Goal: Find specific page/section: Find specific page/section

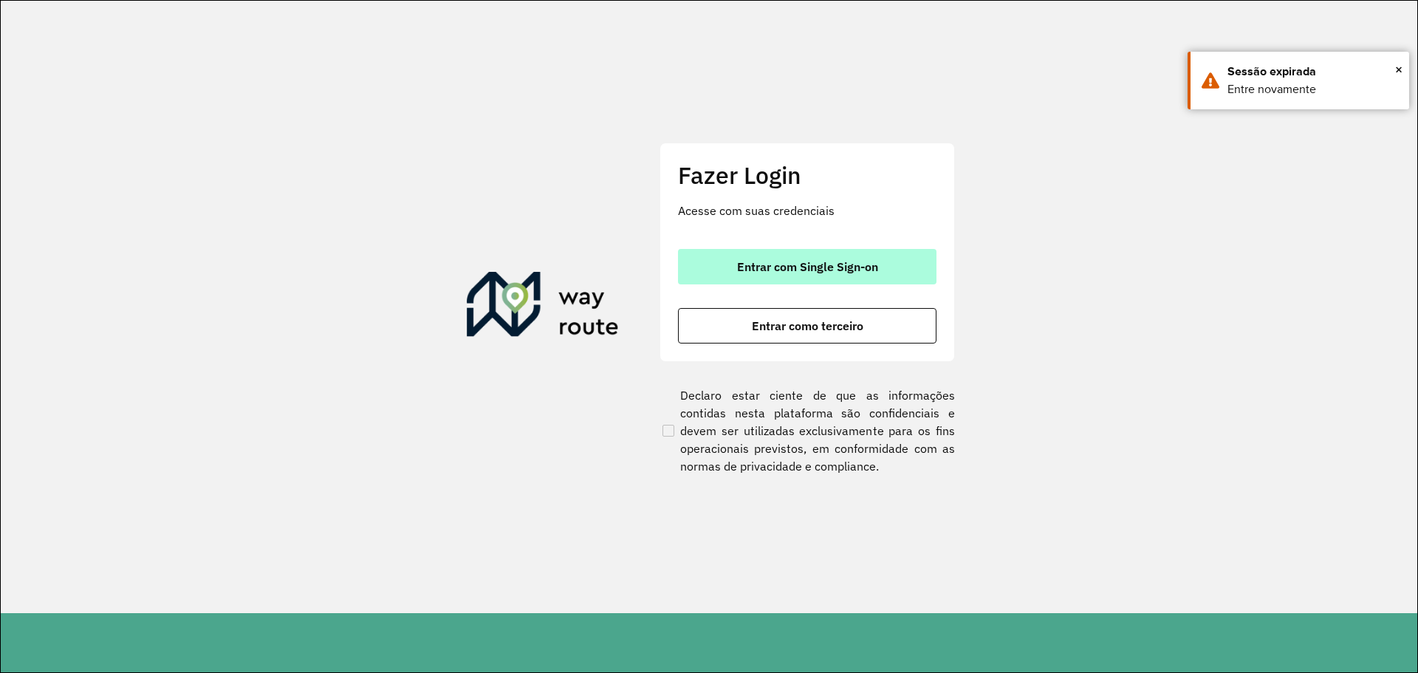
click at [809, 270] on span "Entrar com Single Sign-on" at bounding box center [807, 267] width 141 height 12
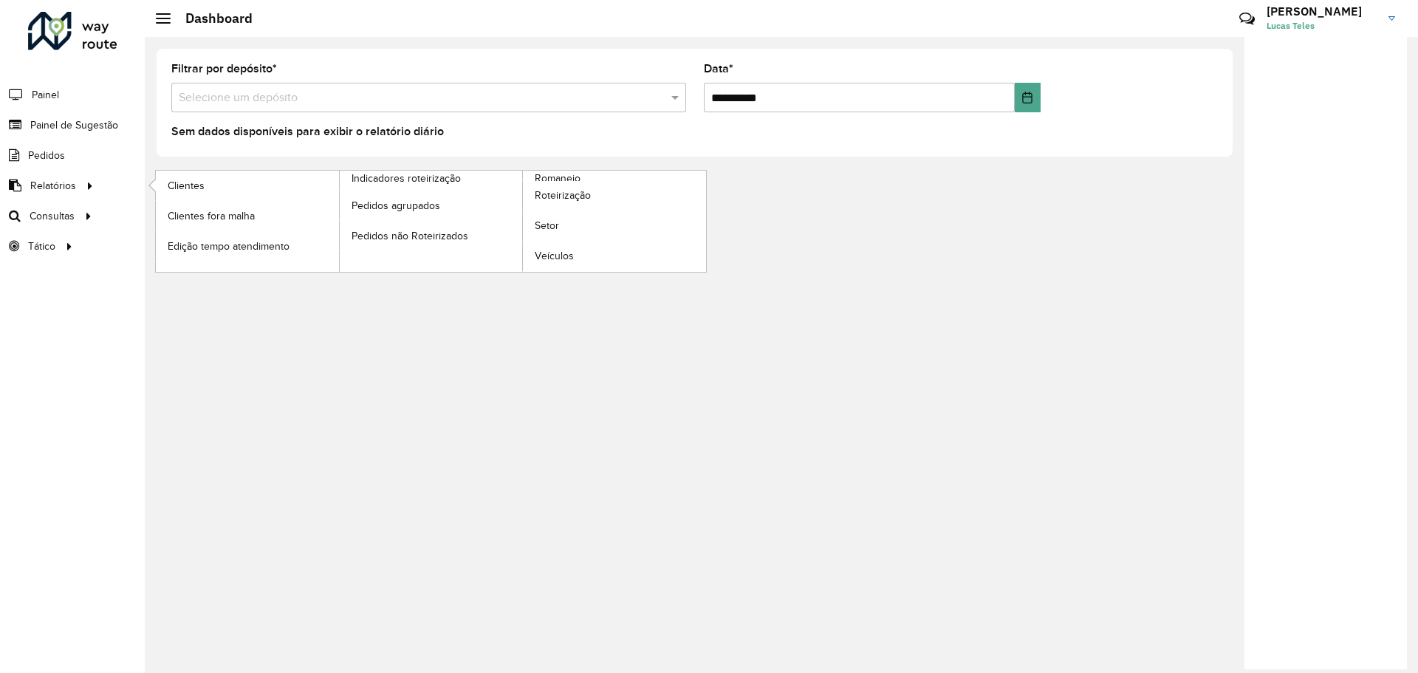
drag, startPoint x: 68, startPoint y: 171, endPoint x: 124, endPoint y: 179, distance: 56.7
click at [68, 171] on link "Relatórios" at bounding box center [49, 186] width 98 height 30
click at [222, 194] on link "Clientes" at bounding box center [247, 186] width 183 height 30
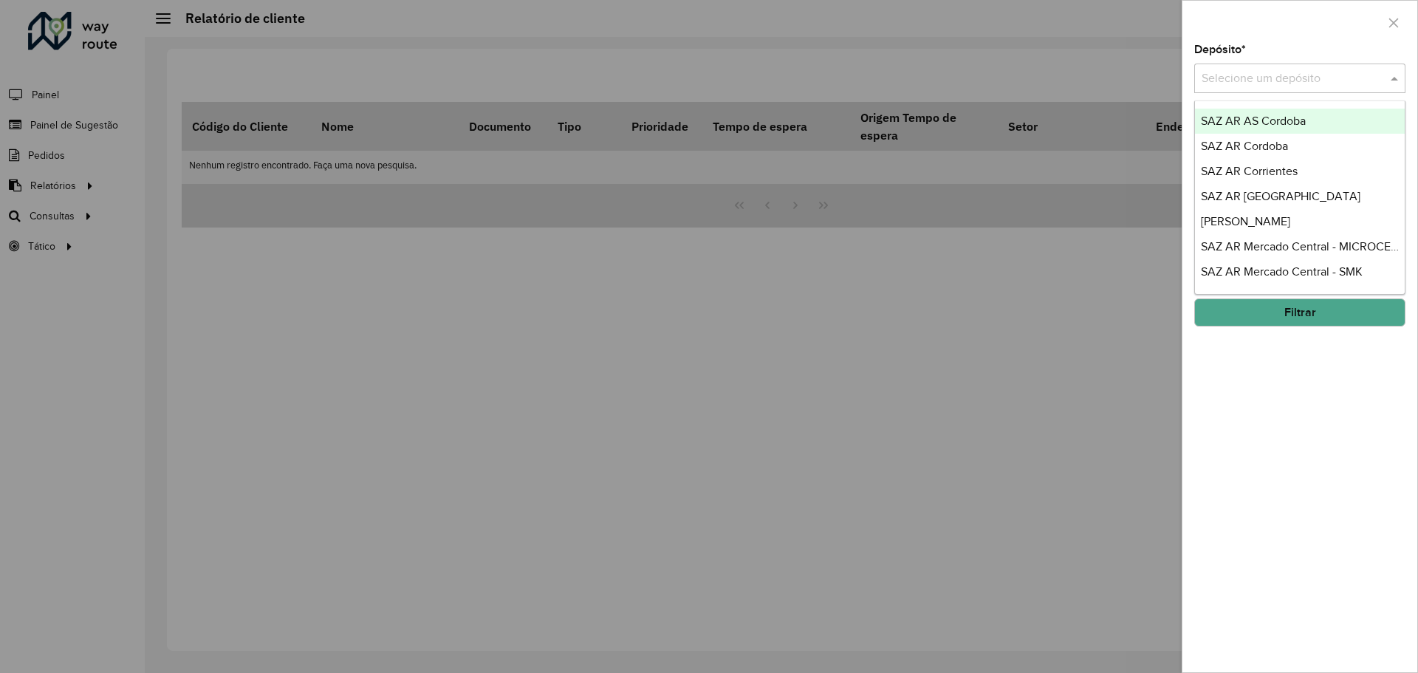
drag, startPoint x: 1269, startPoint y: 91, endPoint x: 1275, endPoint y: 83, distance: 10.0
click at [1270, 89] on div "Selecione um depósito" at bounding box center [1299, 79] width 211 height 30
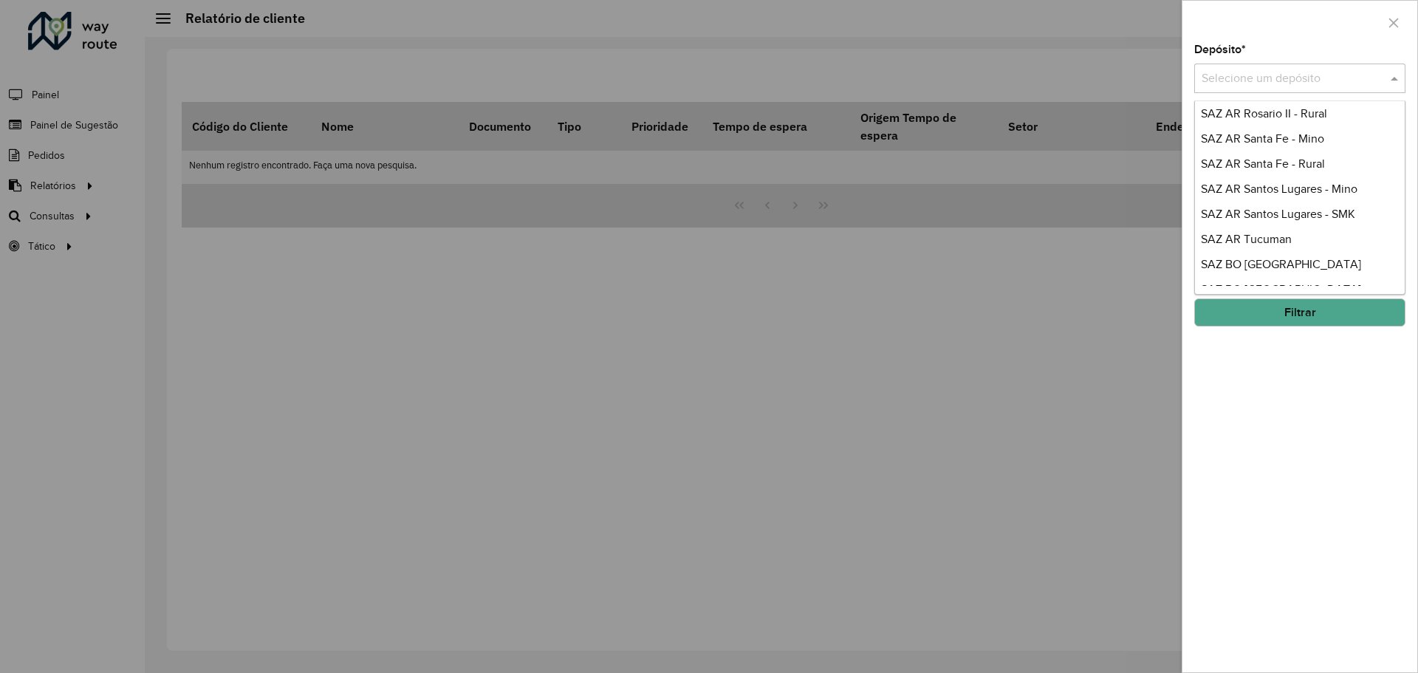
scroll to position [369, 0]
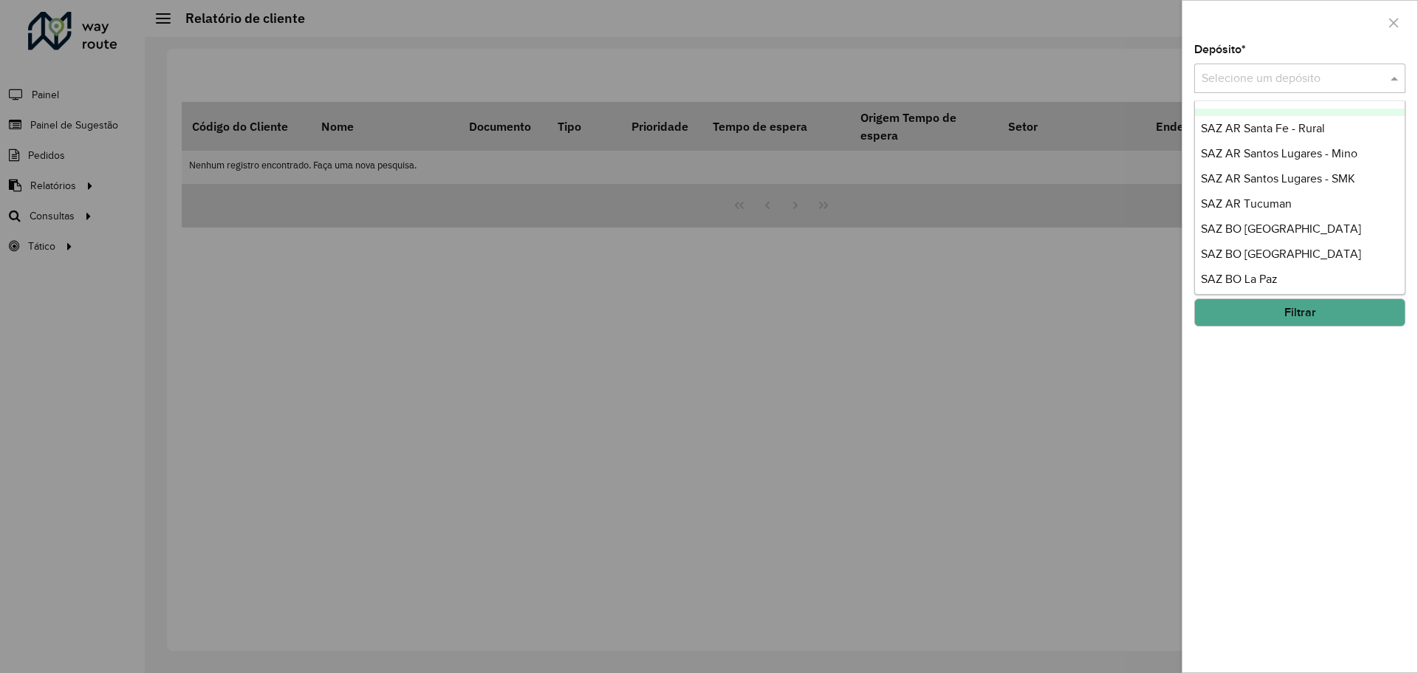
click at [1397, 19] on icon "button" at bounding box center [1394, 23] width 10 height 10
